Goal: Information Seeking & Learning: Check status

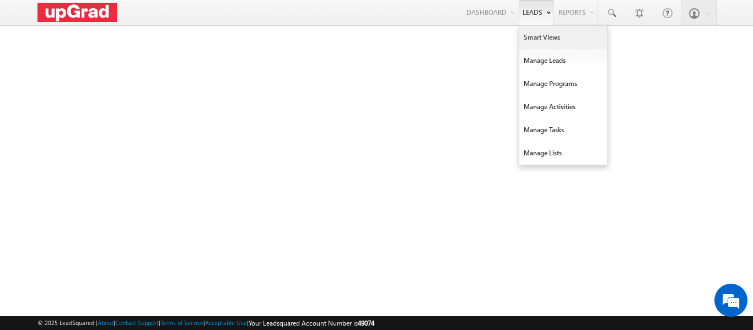
click at [535, 39] on link "Smart Views" at bounding box center [563, 37] width 88 height 23
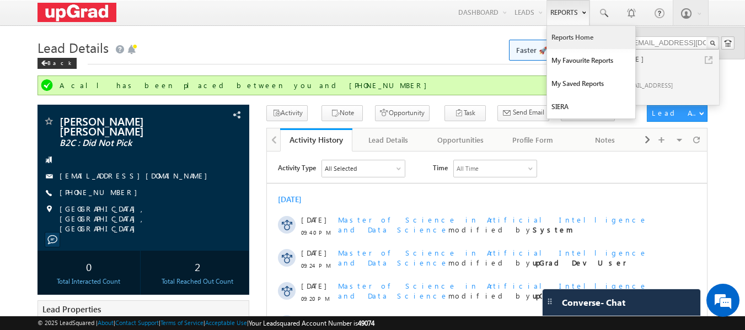
click at [559, 36] on link "Reports Home" at bounding box center [591, 37] width 88 height 23
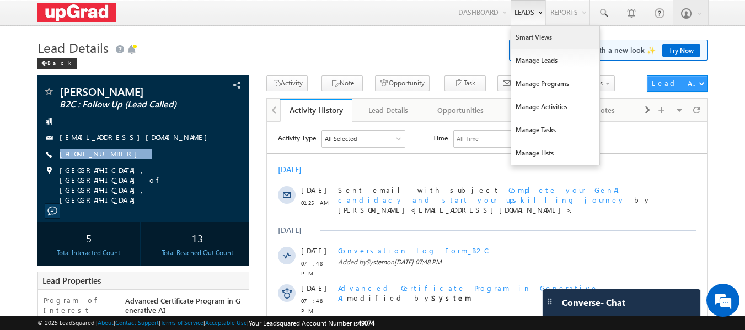
click at [525, 38] on link "Smart Views" at bounding box center [555, 37] width 88 height 23
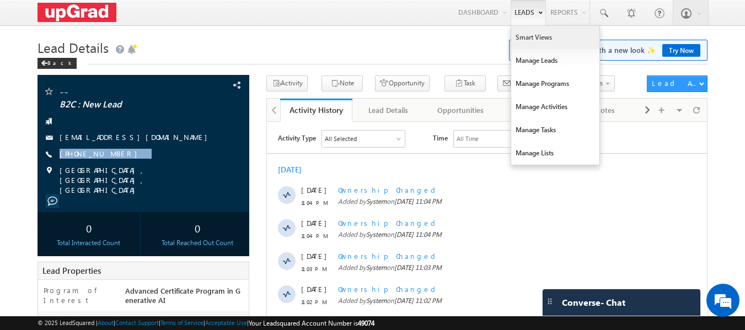
click at [523, 37] on link "Smart Views" at bounding box center [555, 37] width 88 height 23
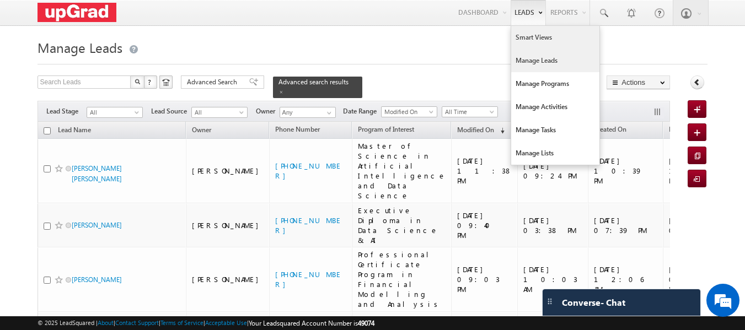
click at [521, 40] on link "Smart Views" at bounding box center [555, 37] width 88 height 23
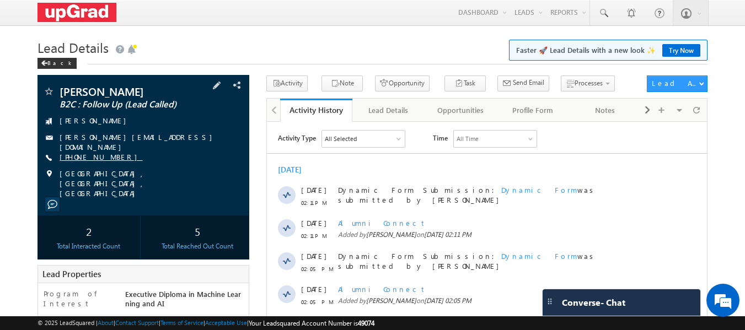
click at [81, 152] on link "[PHONE_NUMBER]" at bounding box center [101, 156] width 83 height 9
